Goal: Find specific page/section: Find specific page/section

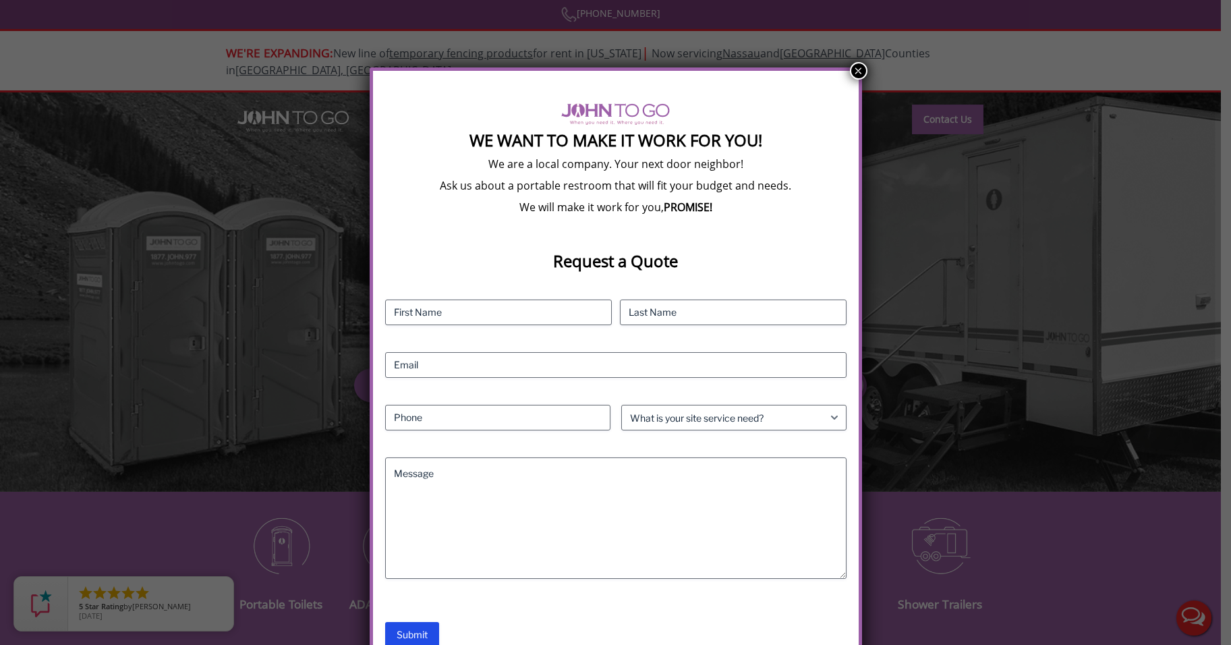
click at [853, 72] on button "×" at bounding box center [859, 71] width 18 height 18
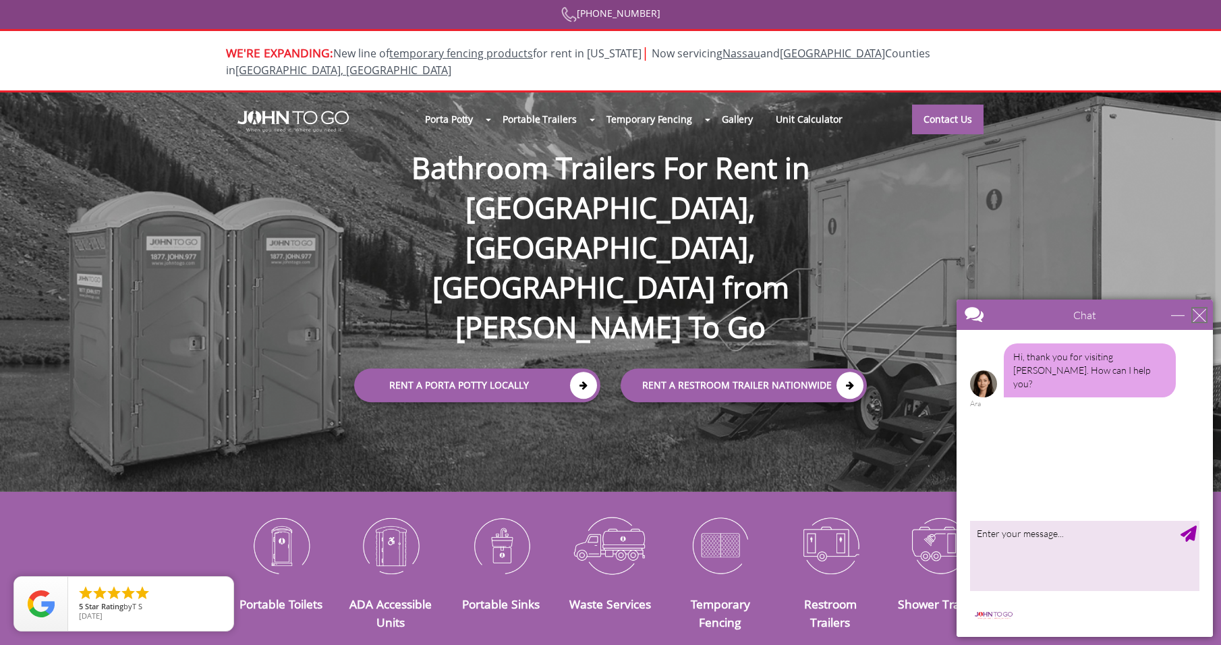
click at [1196, 314] on div "close" at bounding box center [1199, 314] width 13 height 13
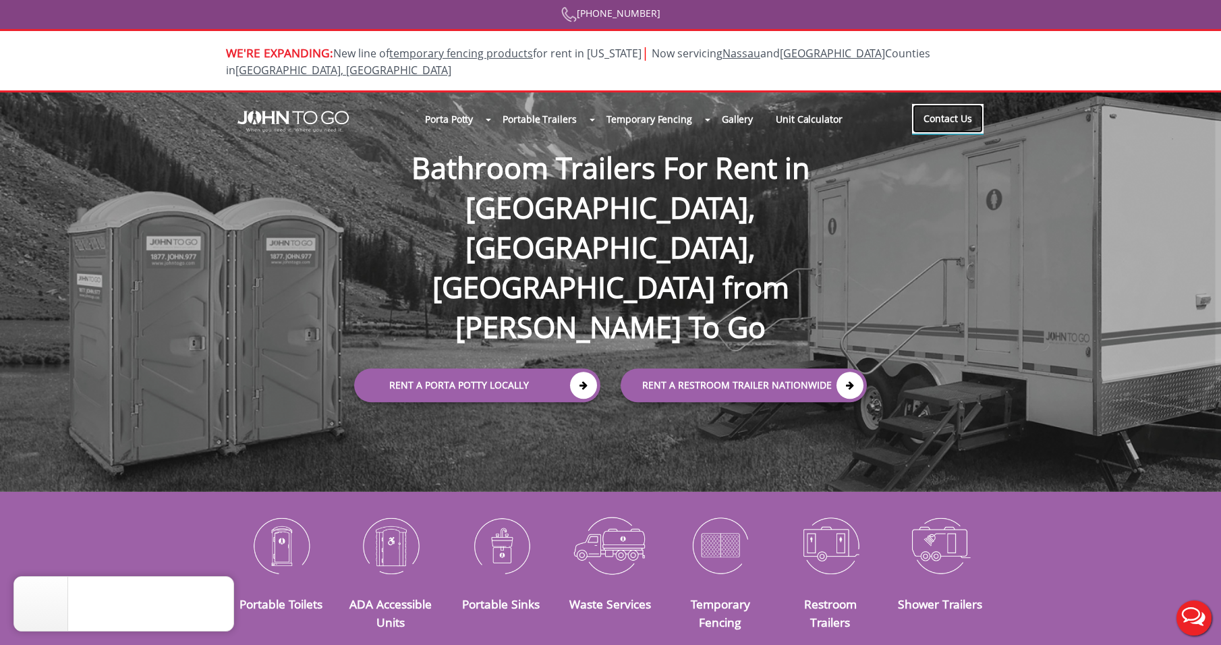
click at [950, 107] on link "Contact Us" at bounding box center [948, 119] width 72 height 30
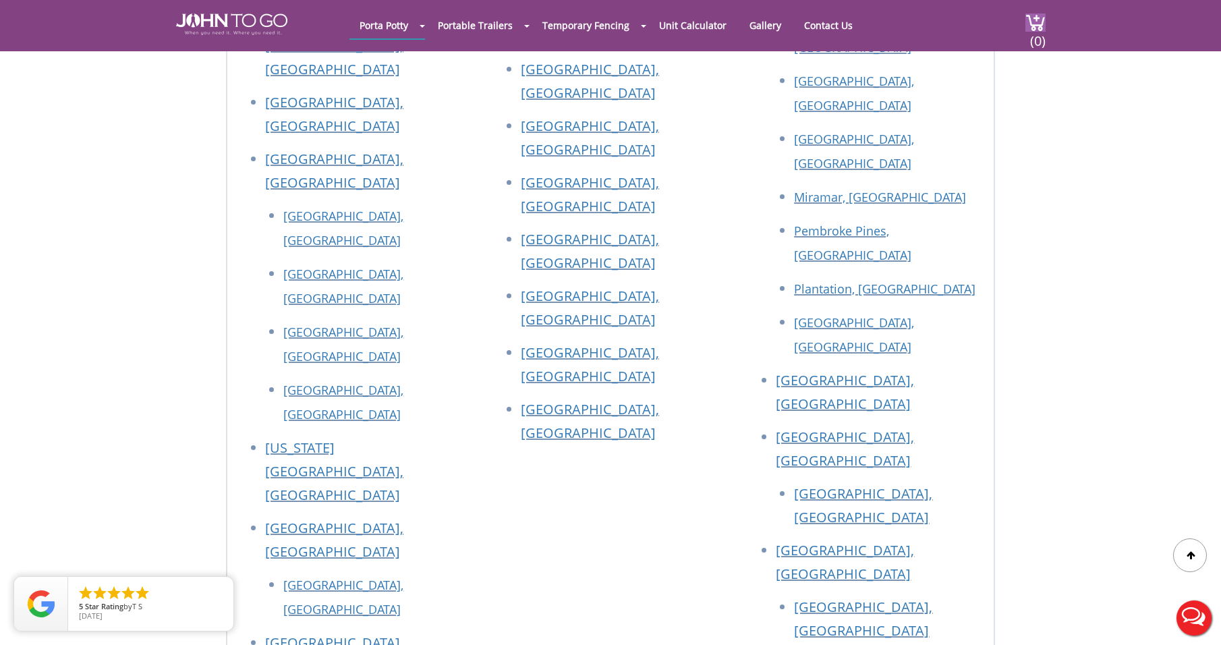
scroll to position [1576, 0]
